Goal: Task Accomplishment & Management: Use online tool/utility

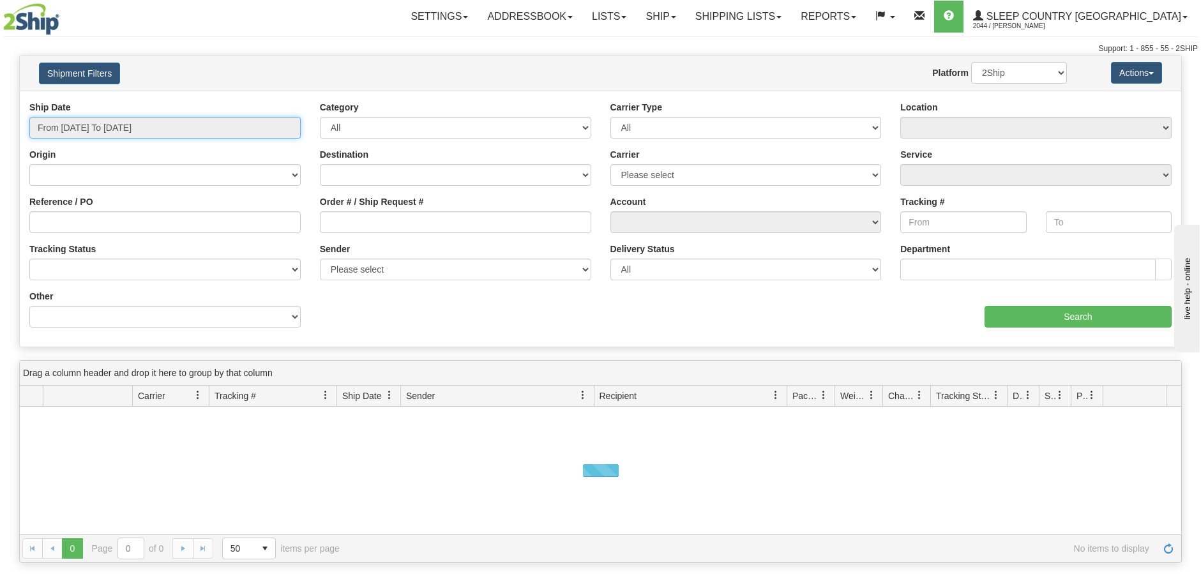
click at [282, 128] on input "From 08/26/2025 To 08/27/2025" at bounding box center [164, 128] width 271 height 22
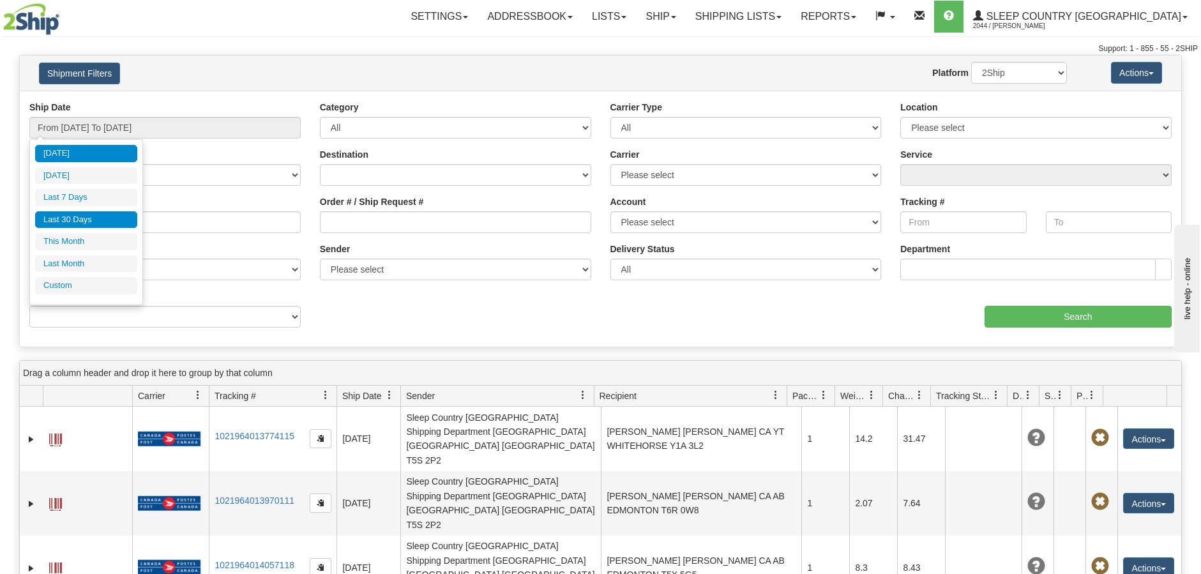
click at [102, 219] on li "Last 30 Days" at bounding box center [86, 219] width 102 height 17
type input "From 07/29/2025 To 08/27/2025"
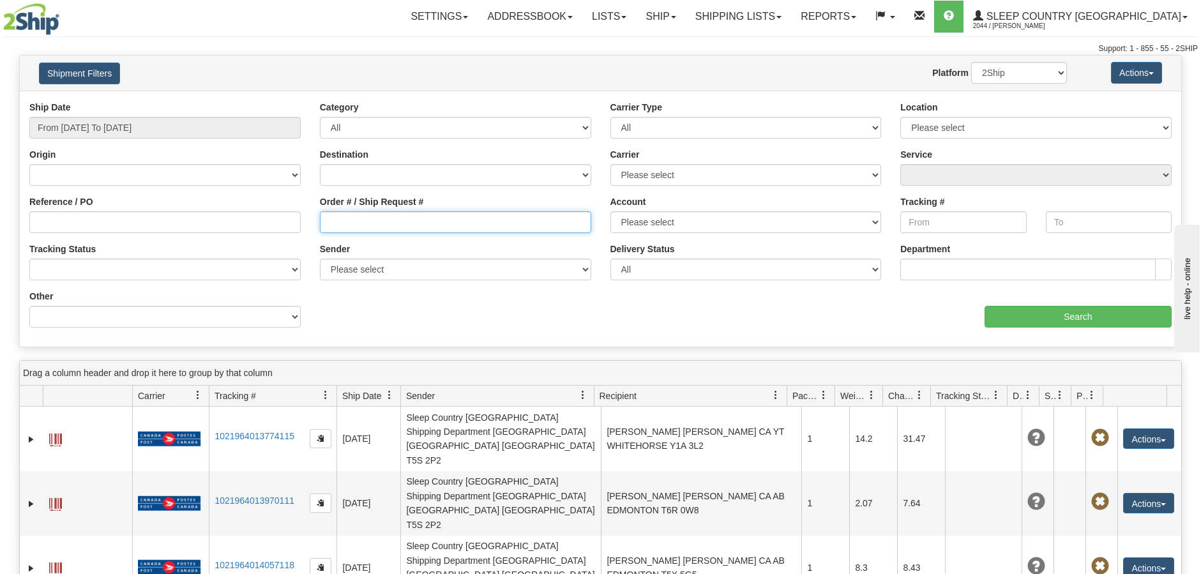
click at [324, 223] on input "Order # / Ship Request #" at bounding box center [455, 222] width 271 height 22
paste input "9002I010915"
type input "9002I010915"
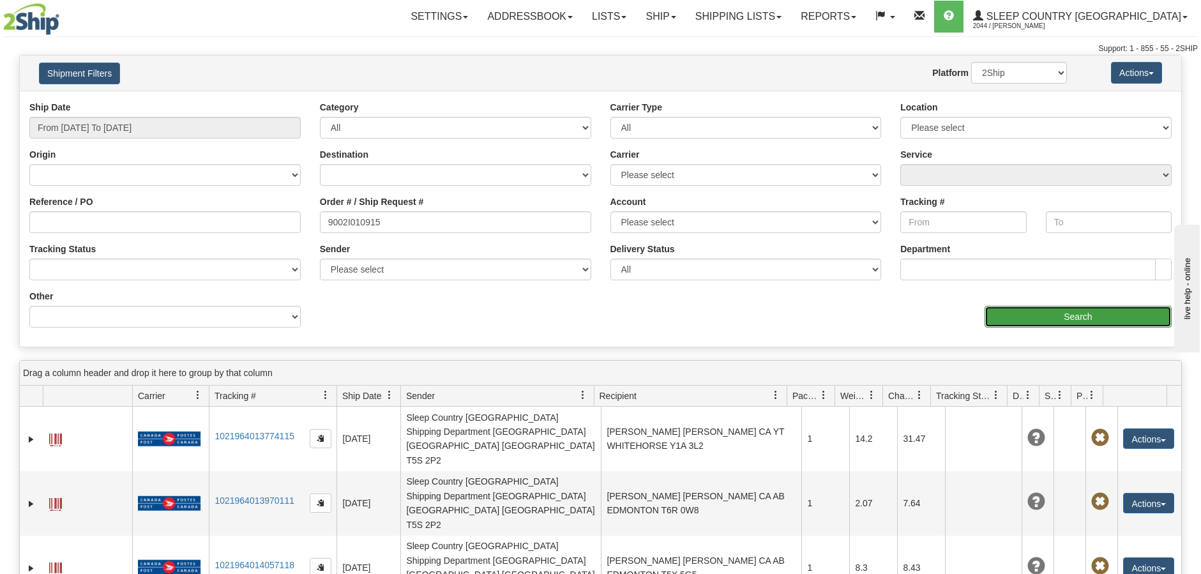
click at [1070, 308] on input "Search" at bounding box center [1077, 317] width 187 height 22
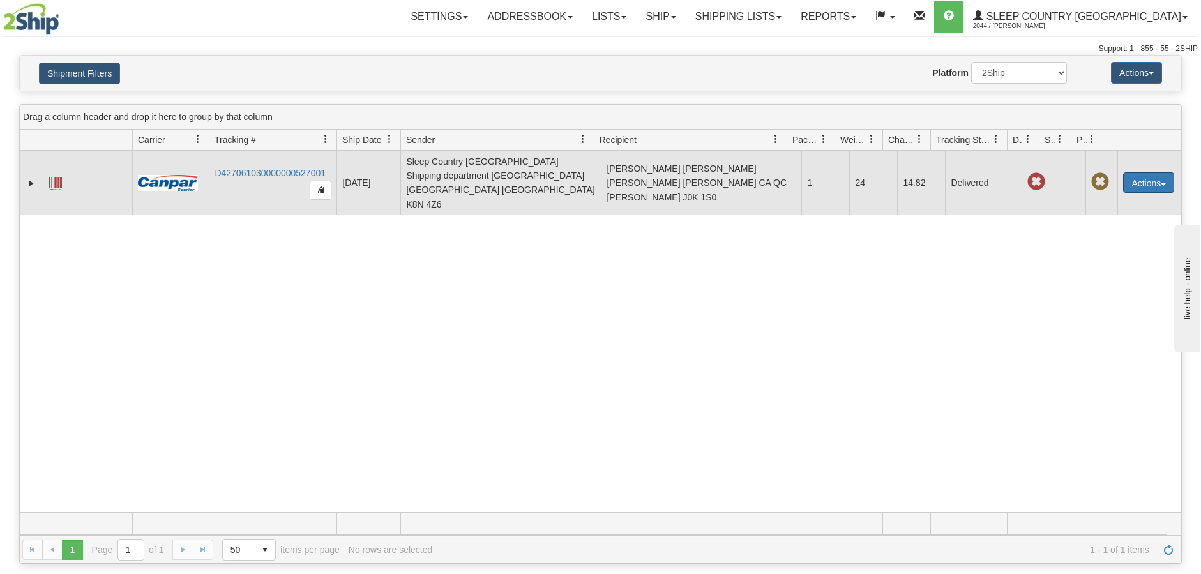
click at [1151, 175] on button "Actions" at bounding box center [1148, 182] width 51 height 20
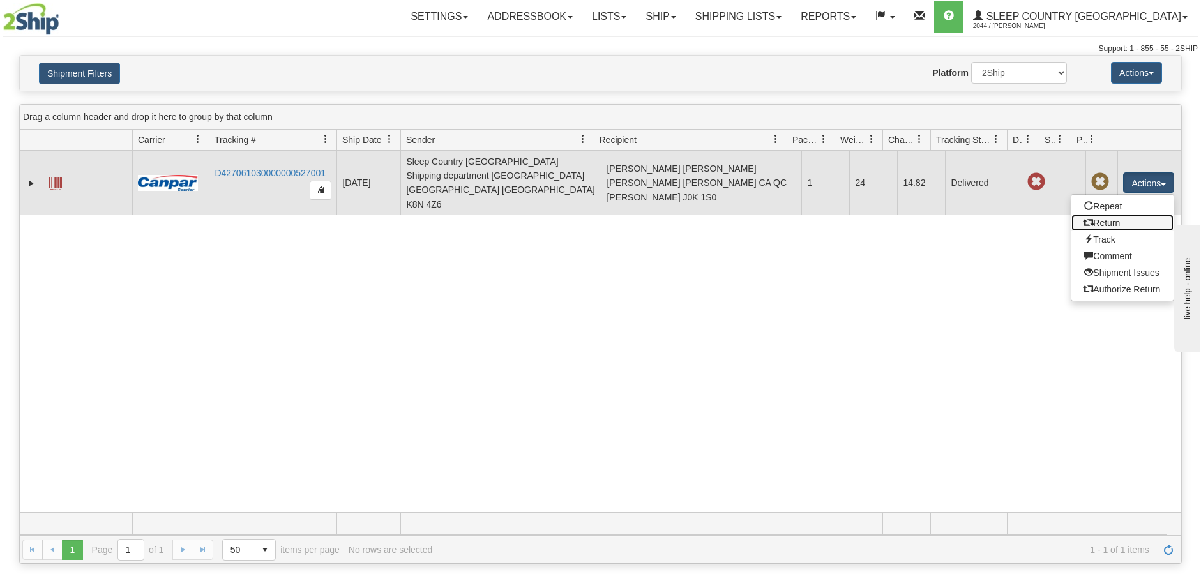
click at [1106, 218] on link "Return" at bounding box center [1122, 222] width 102 height 17
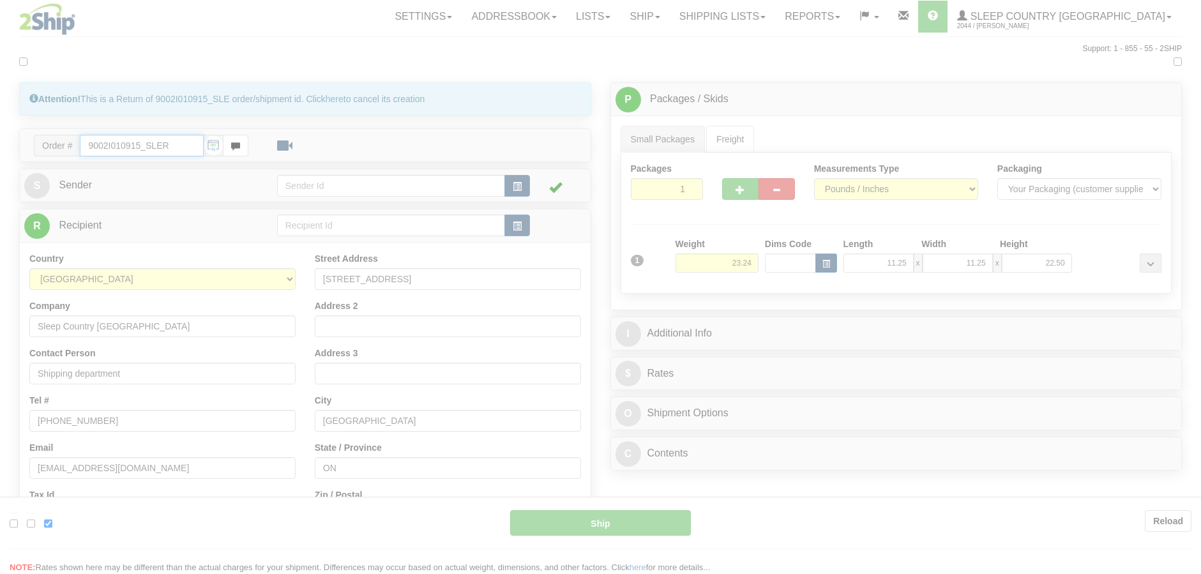
type input "1"
type input "16:33"
type input "16:00"
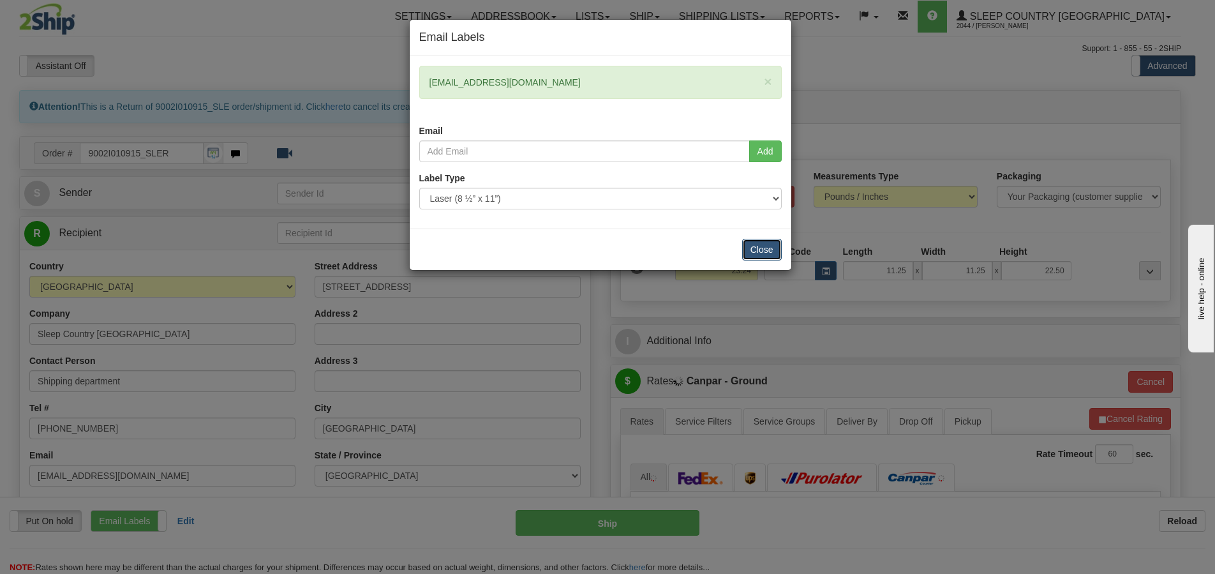
click at [770, 251] on button "Close" at bounding box center [762, 250] width 40 height 22
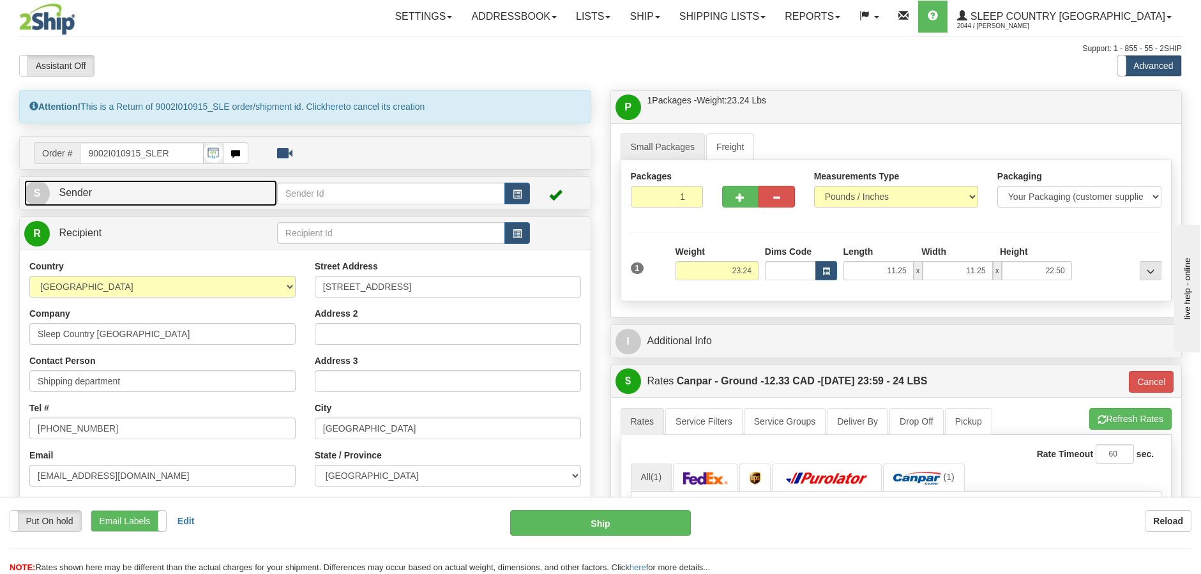
click at [199, 183] on link "S Sender" at bounding box center [150, 193] width 253 height 26
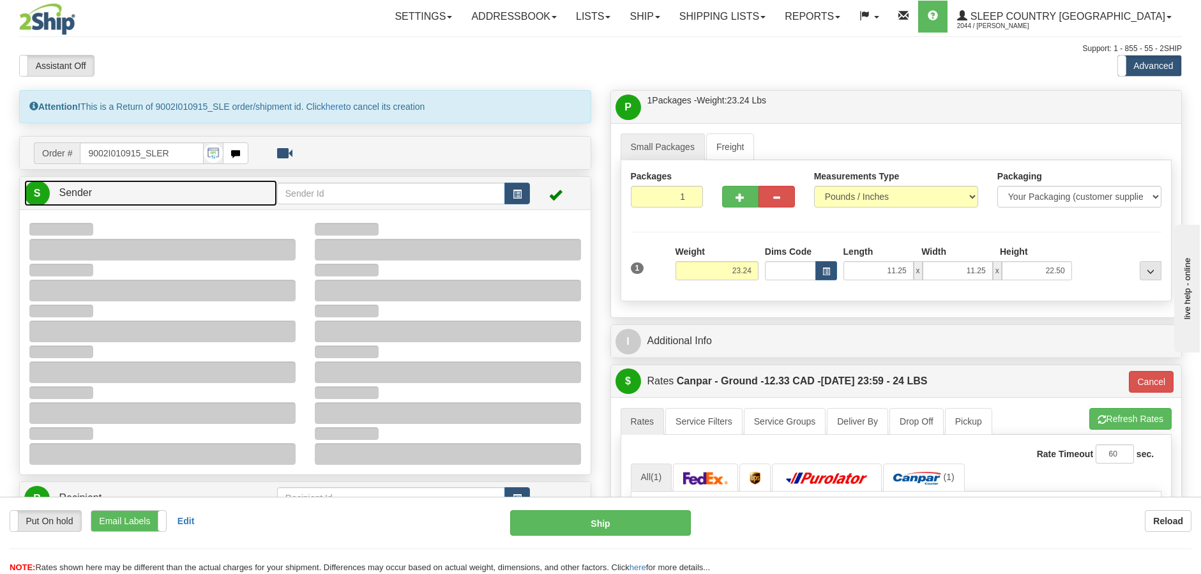
type input "14:05"
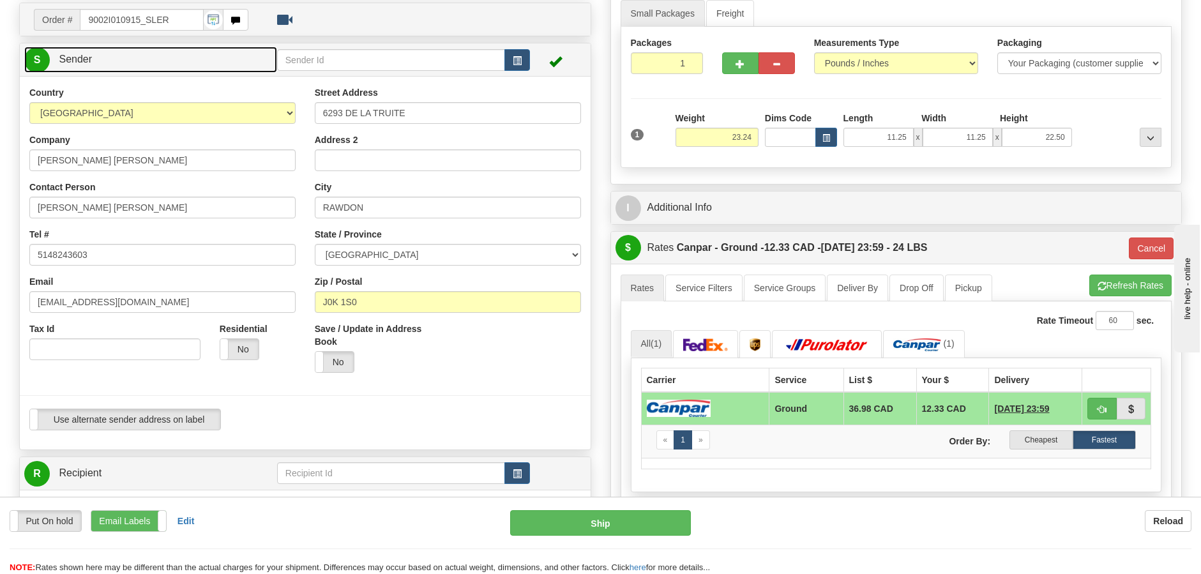
scroll to position [137, 0]
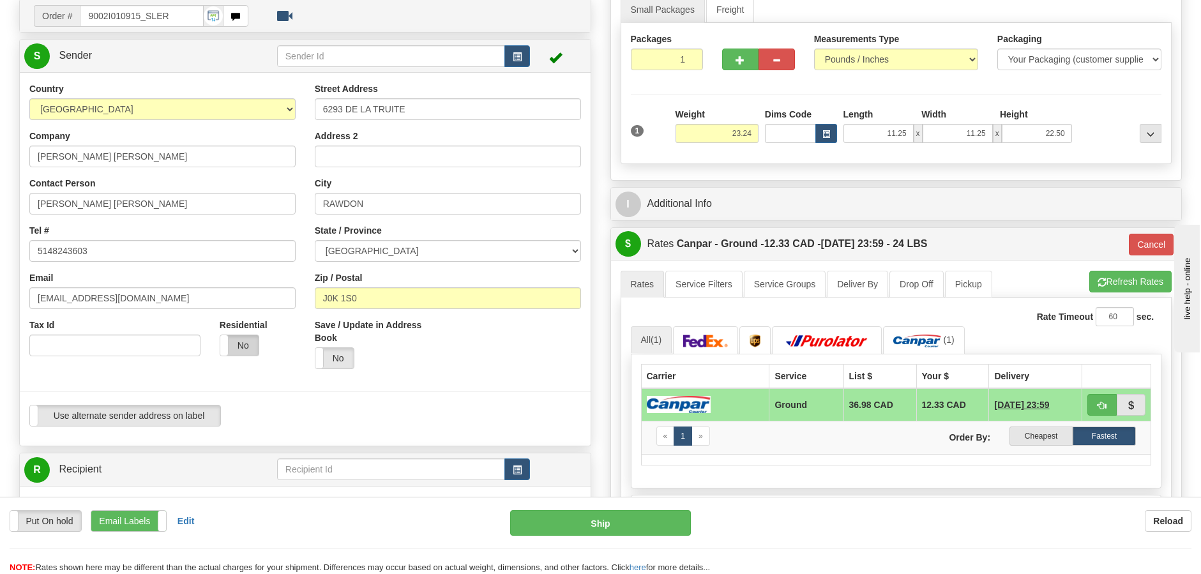
click at [233, 352] on label "No" at bounding box center [239, 345] width 38 height 20
type input "1"
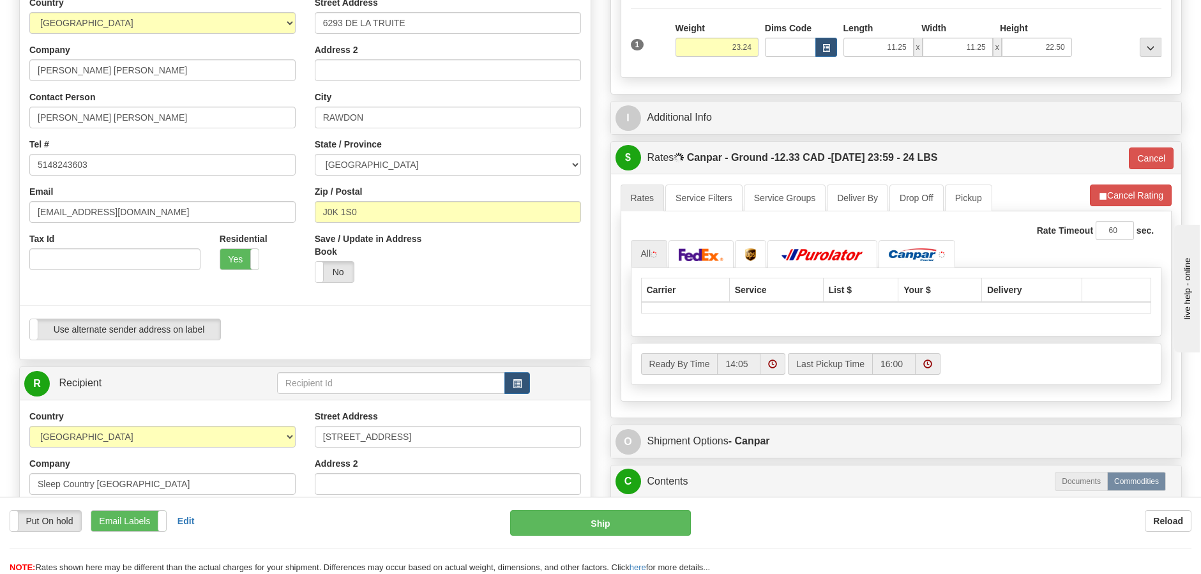
scroll to position [236, 0]
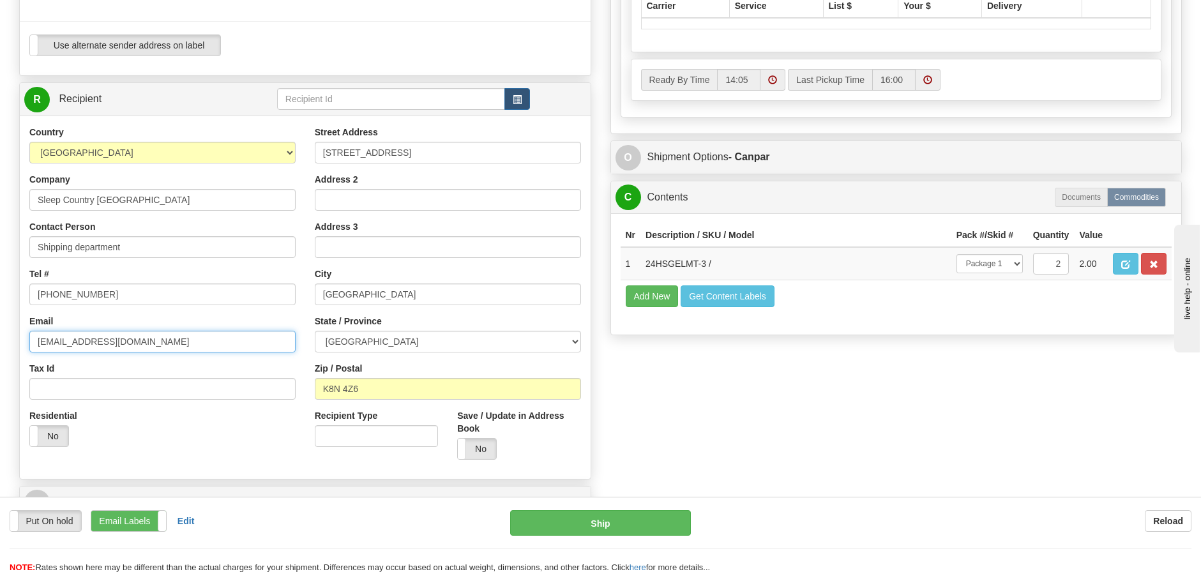
click at [233, 352] on input "[EMAIL_ADDRESS][DOMAIN_NAME]" at bounding box center [162, 342] width 266 height 22
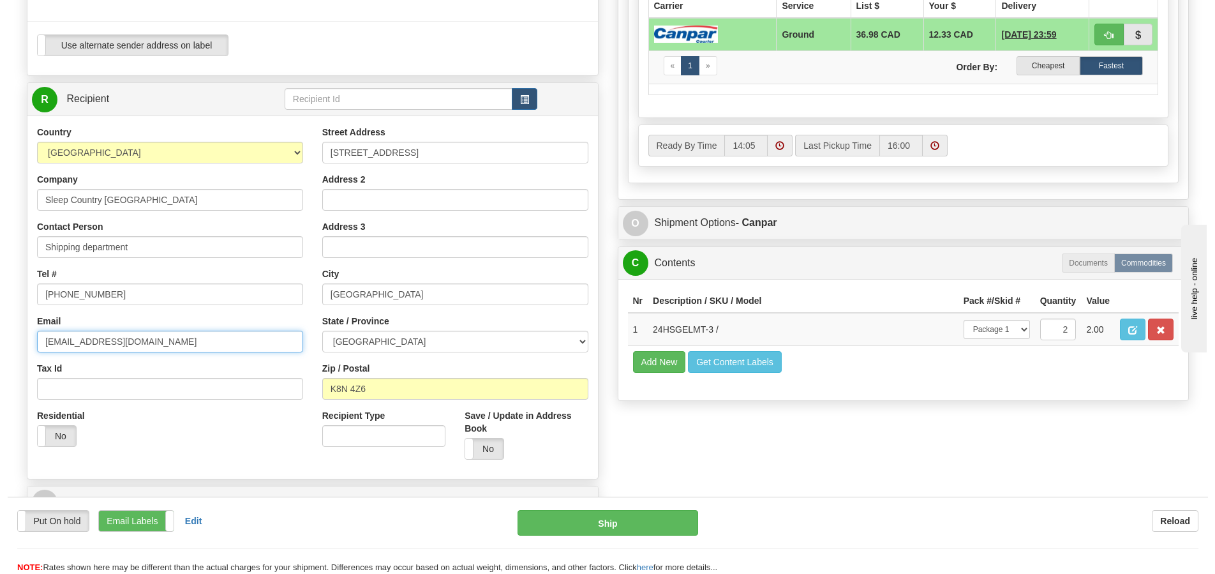
scroll to position [536, 0]
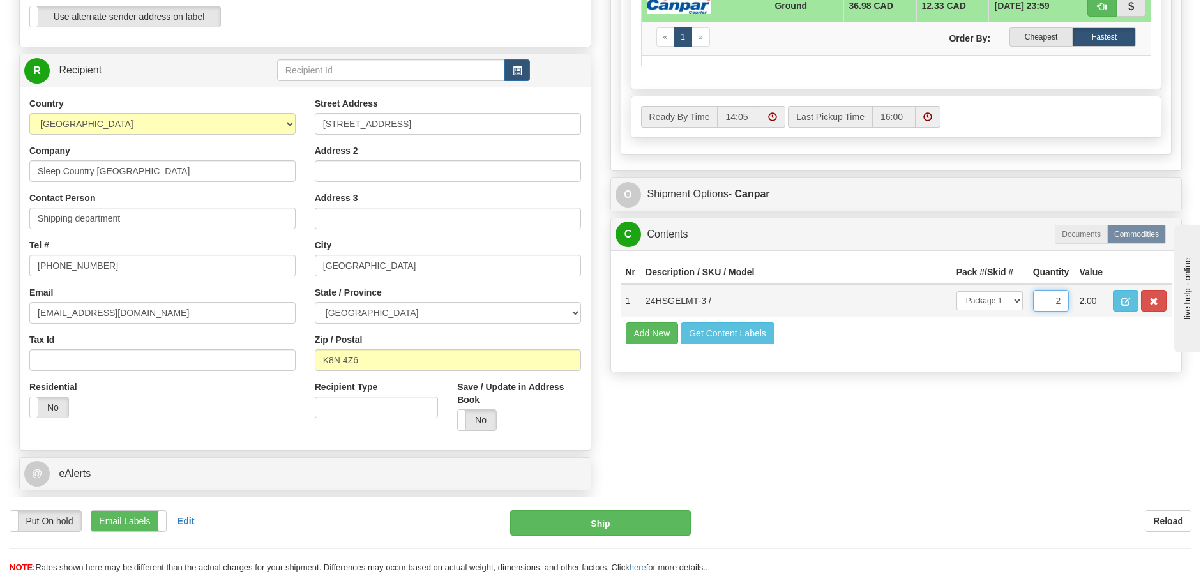
click at [1063, 299] on input "2" at bounding box center [1051, 301] width 36 height 22
type input "1"
click at [836, 400] on div "Attention! This is a Return of 9002I010915_SLE order/shipment id. Click here to…" at bounding box center [600, 45] width 1181 height 983
click at [632, 523] on button "Ship" at bounding box center [600, 523] width 181 height 26
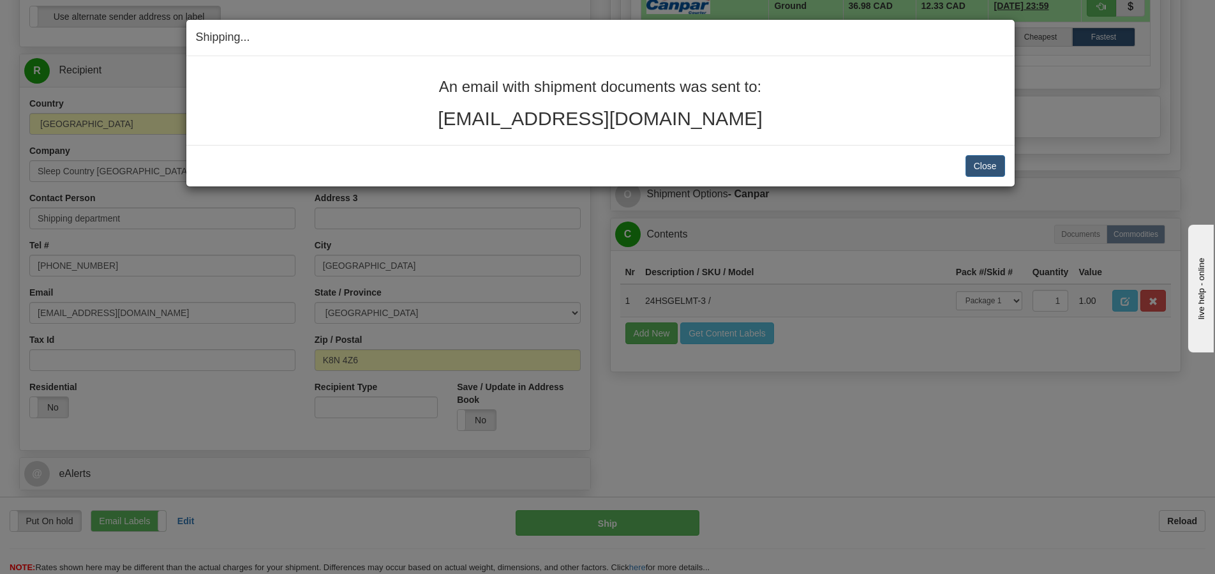
drag, startPoint x: 435, startPoint y: 71, endPoint x: 852, endPoint y: 112, distance: 419.4
click at [852, 112] on div "An email with shipment documents was sent to: [EMAIL_ADDRESS][DOMAIN_NAME]" at bounding box center [600, 100] width 829 height 89
copy div "An email with shipment documents was sent to: [EMAIL_ADDRESS][DOMAIN_NAME]"
